Goal: Register for event/course

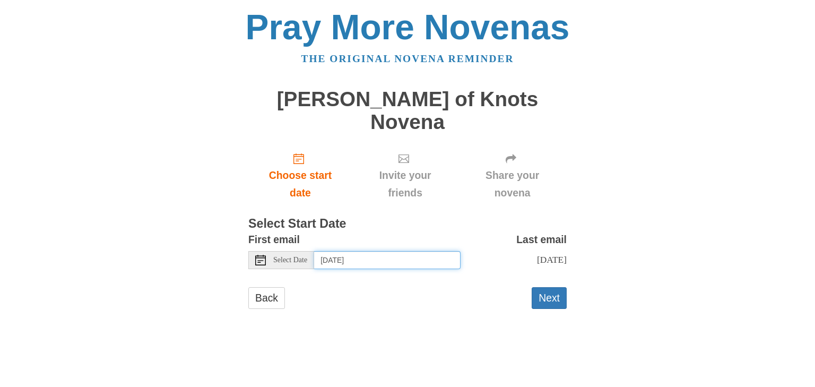
click at [383, 251] on input "Thursday, October 16th" at bounding box center [387, 260] width 146 height 18
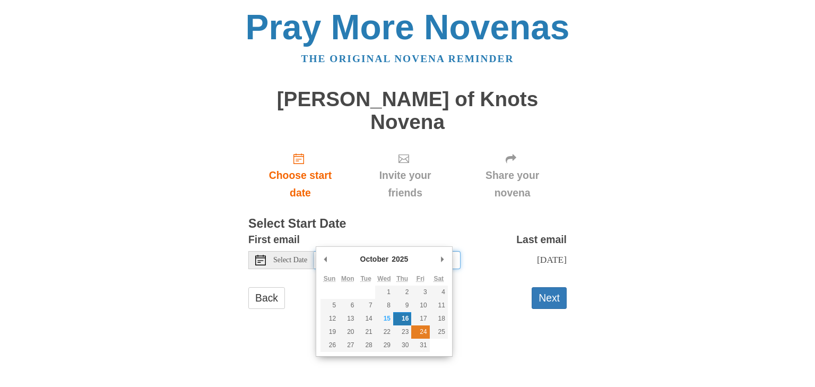
type input "Friday, October 24th"
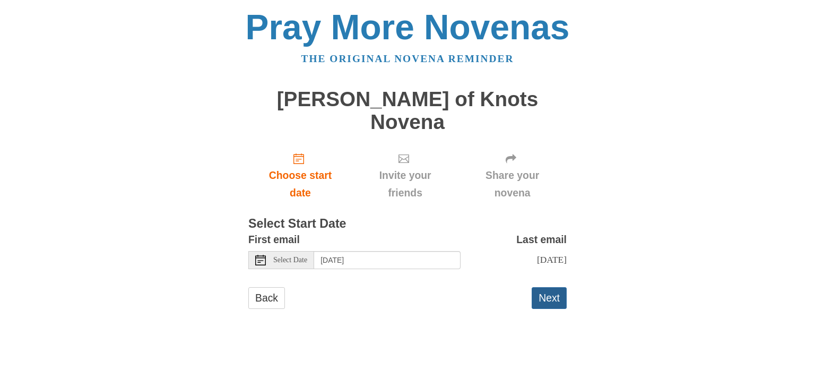
click at [549, 287] on button "Next" at bounding box center [549, 298] width 35 height 22
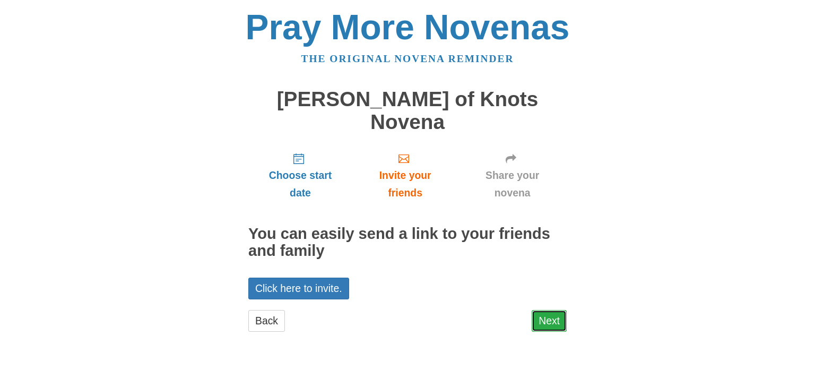
click at [555, 310] on link "Next" at bounding box center [549, 321] width 35 height 22
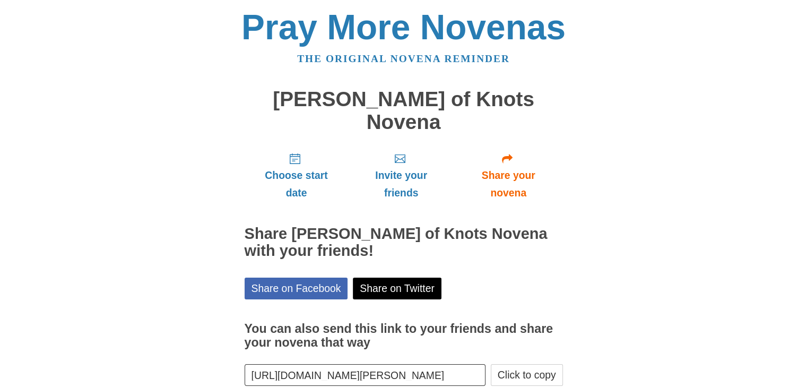
scroll to position [38, 0]
